Goal: Information Seeking & Learning: Learn about a topic

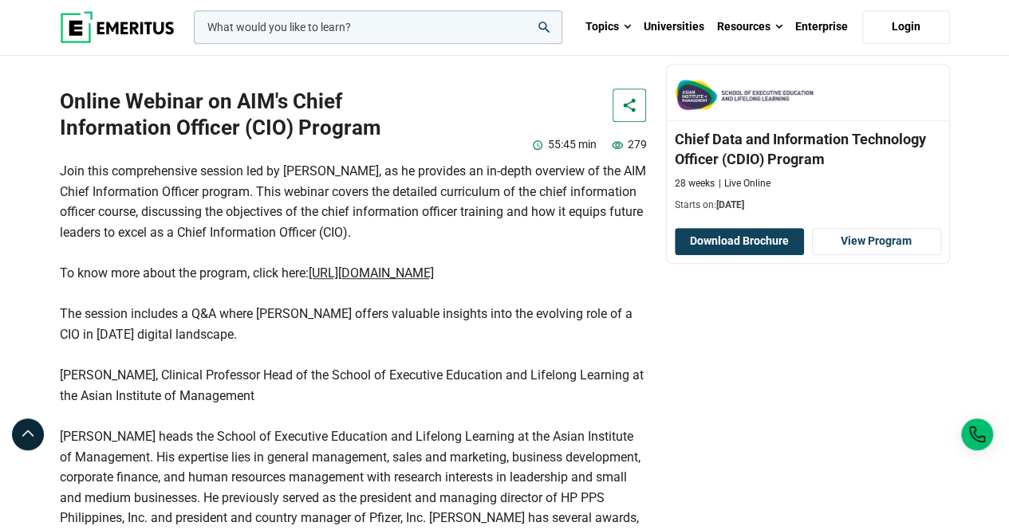
scroll to position [375, 0]
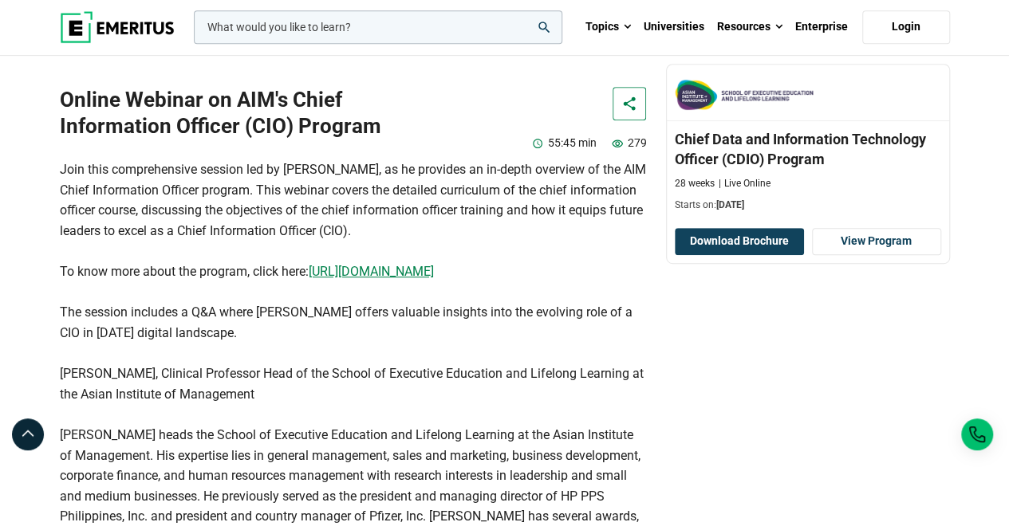
click at [432, 266] on u "[URL][DOMAIN_NAME]" at bounding box center [371, 271] width 125 height 15
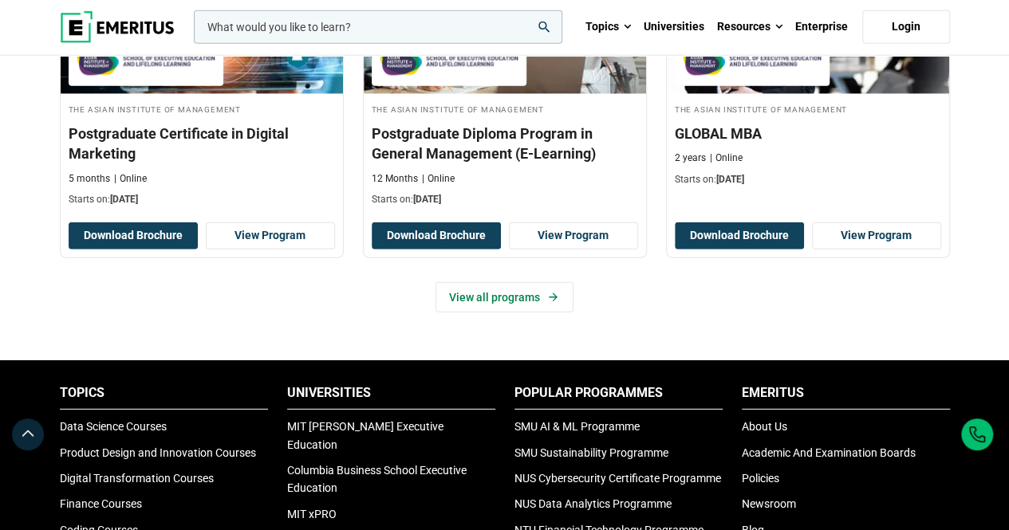
scroll to position [2060, 0]
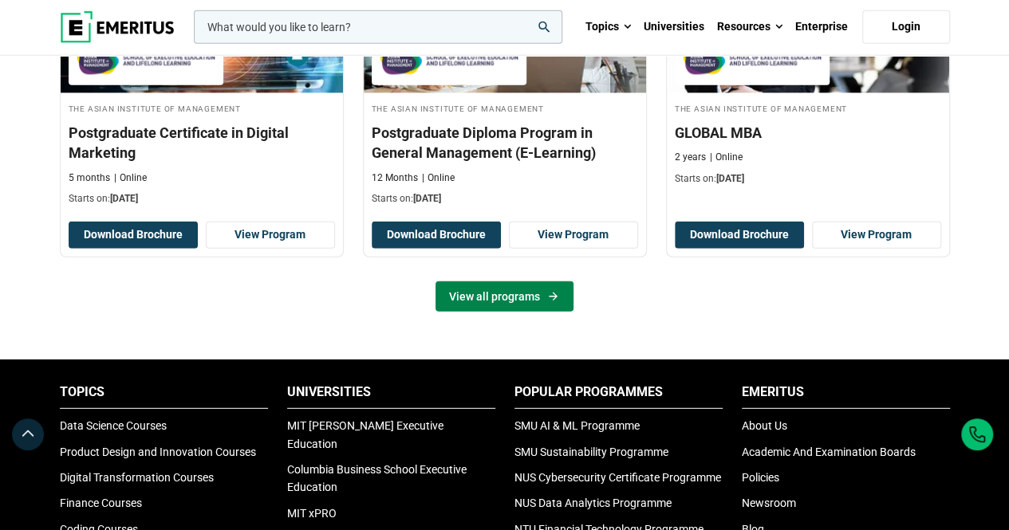
click at [496, 312] on link "View all programs" at bounding box center [504, 296] width 138 height 30
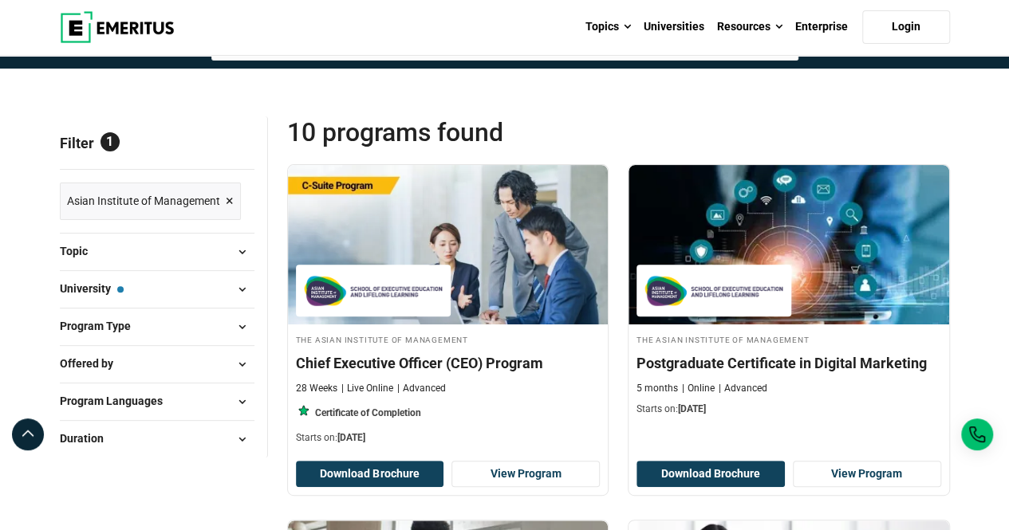
scroll to position [129, 0]
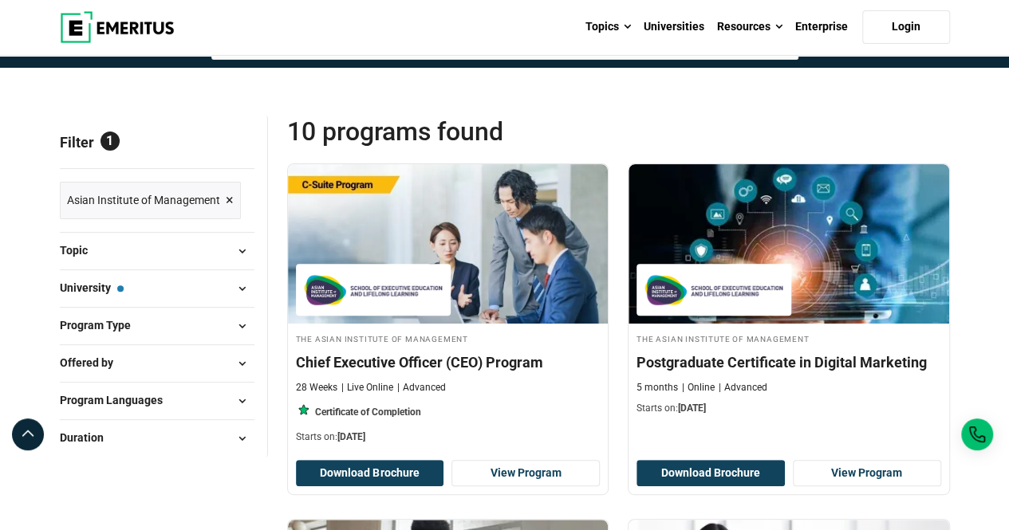
click at [241, 328] on span at bounding box center [242, 326] width 24 height 24
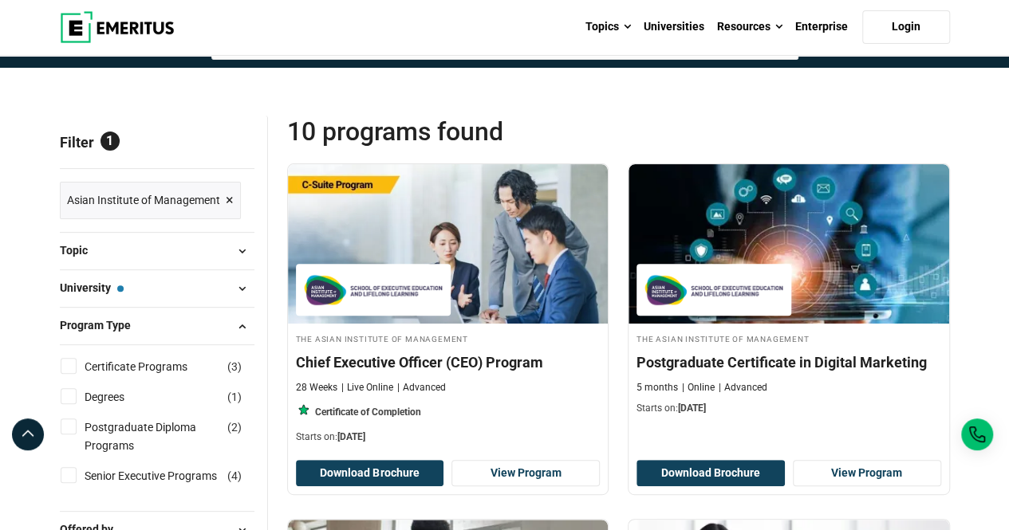
click at [241, 328] on span at bounding box center [242, 326] width 24 height 24
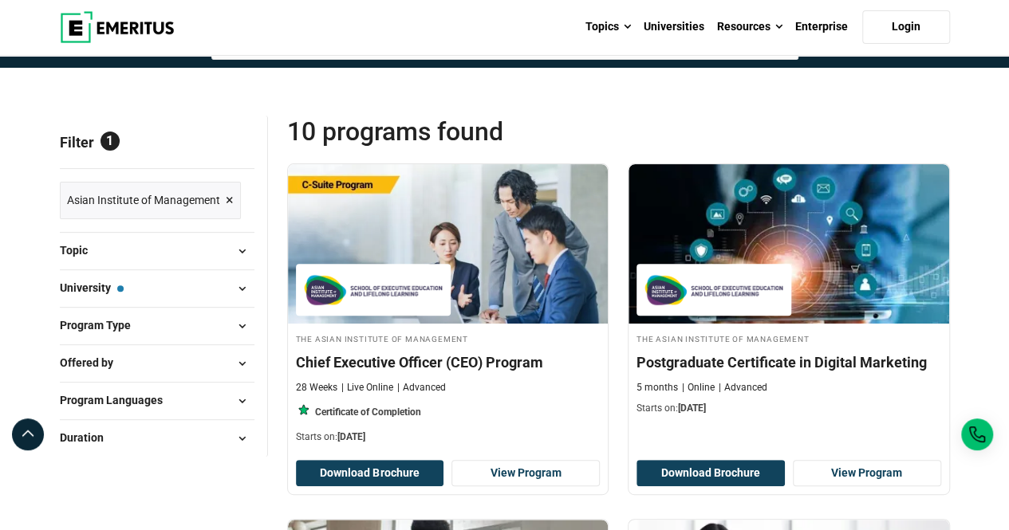
click at [241, 256] on span at bounding box center [242, 251] width 24 height 24
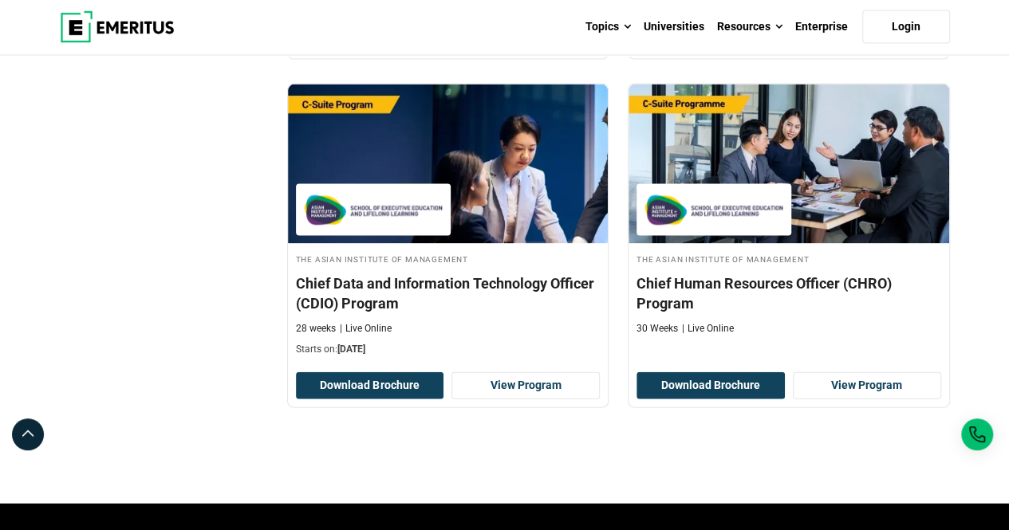
scroll to position [1609, 0]
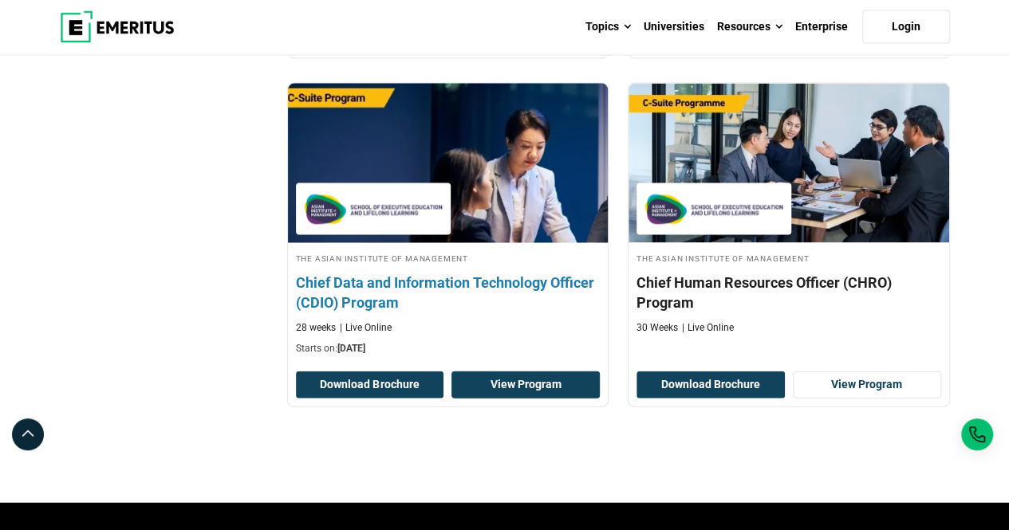
click at [500, 377] on link "View Program" at bounding box center [525, 385] width 148 height 27
